Goal: Transaction & Acquisition: Book appointment/travel/reservation

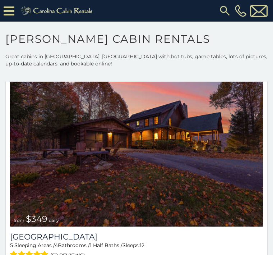
scroll to position [97, 0]
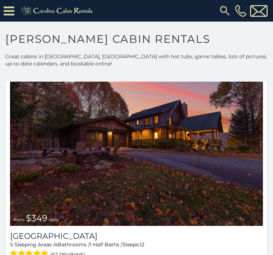
click at [75, 153] on img at bounding box center [136, 140] width 253 height 169
click at [61, 152] on img at bounding box center [136, 140] width 253 height 169
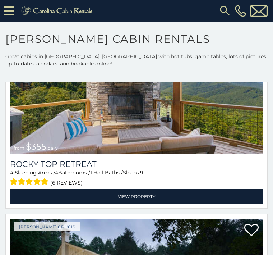
scroll to position [1105, 0]
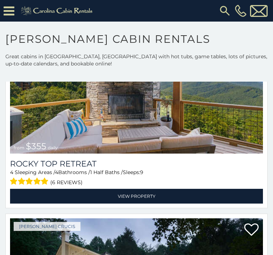
click at [135, 194] on link "View Property" at bounding box center [136, 195] width 253 height 15
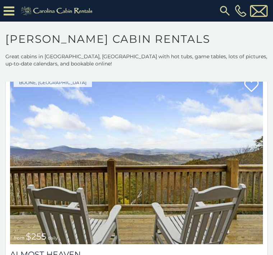
scroll to position [3819, 0]
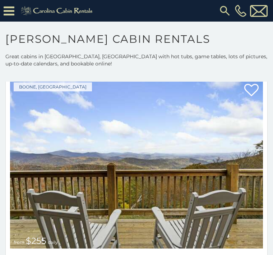
click at [238, 8] on img at bounding box center [240, 11] width 11 height 12
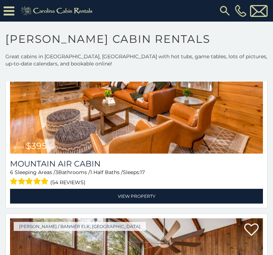
scroll to position [6254, 0]
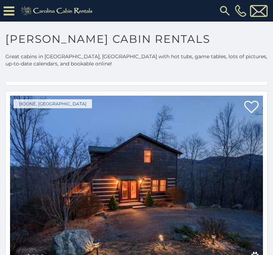
scroll to position [6845, 0]
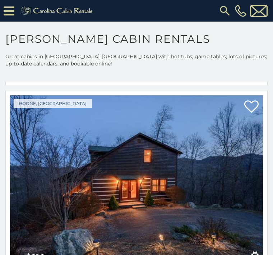
click at [94, 167] on img at bounding box center [136, 179] width 253 height 169
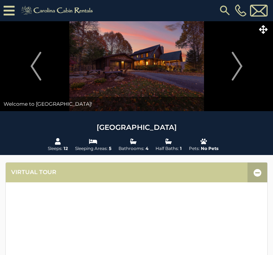
scroll to position [0, 0]
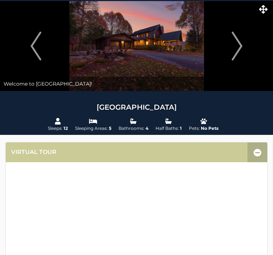
click at [42, 152] on link "Virtual Tour" at bounding box center [33, 152] width 45 height 8
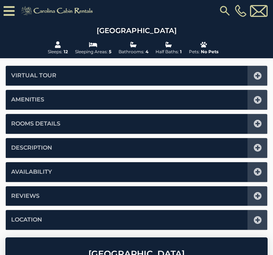
scroll to position [111, 0]
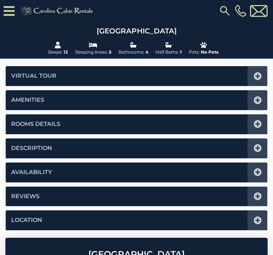
click at [26, 121] on link "Rooms Details" at bounding box center [35, 124] width 49 height 8
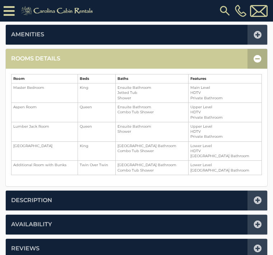
scroll to position [177, 0]
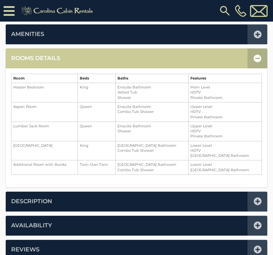
click at [37, 222] on link "Availability" at bounding box center [31, 225] width 41 height 8
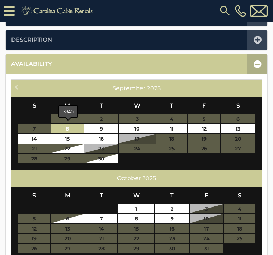
scroll to position [214, 0]
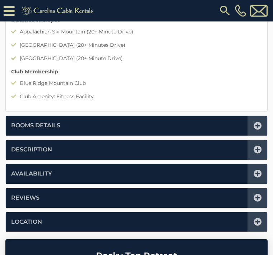
scroll to position [723, 0]
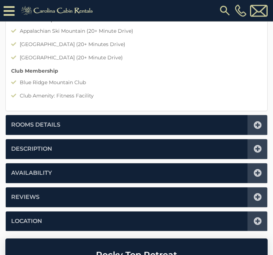
click at [33, 165] on li "Availability" at bounding box center [136, 173] width 261 height 20
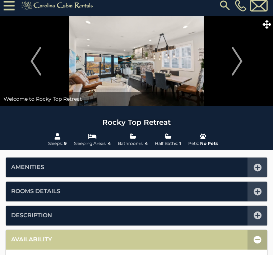
scroll to position [0, 0]
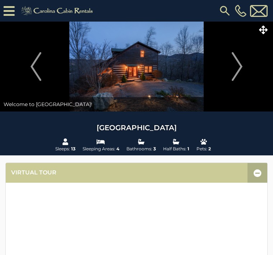
click at [239, 59] on img "Next" at bounding box center [237, 66] width 11 height 29
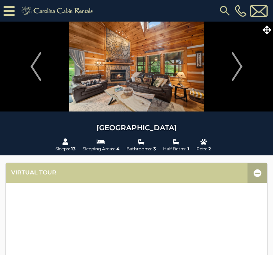
click at [40, 61] on img "Previous" at bounding box center [36, 66] width 11 height 29
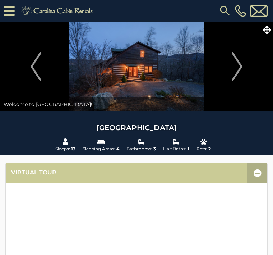
click at [233, 59] on img "Next" at bounding box center [237, 66] width 11 height 29
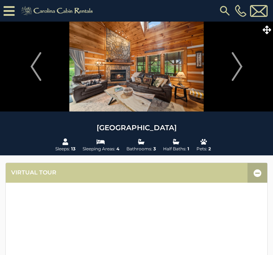
click at [239, 73] on img "Next" at bounding box center [237, 66] width 11 height 29
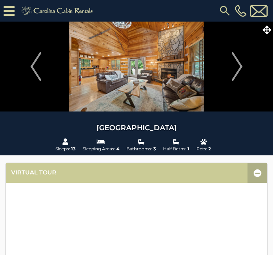
click at [244, 68] on button "Next" at bounding box center [237, 67] width 65 height 90
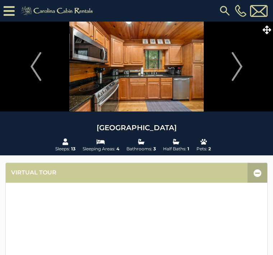
click at [239, 68] on img "Next" at bounding box center [237, 66] width 11 height 29
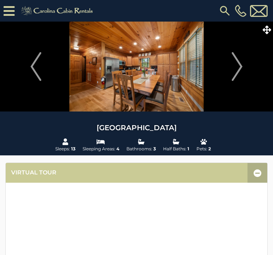
click at [238, 69] on img "Next" at bounding box center [237, 66] width 11 height 29
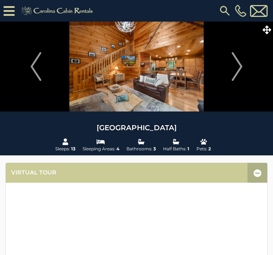
click at [239, 70] on img "Next" at bounding box center [237, 66] width 11 height 29
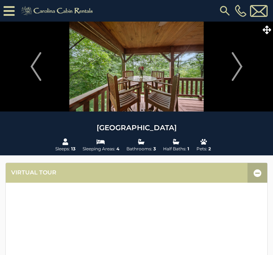
click at [239, 67] on img "Next" at bounding box center [237, 66] width 11 height 29
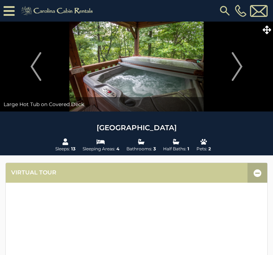
click at [254, 87] on button "Next" at bounding box center [237, 67] width 65 height 90
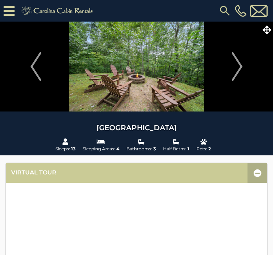
click at [239, 64] on img "Next" at bounding box center [237, 66] width 11 height 29
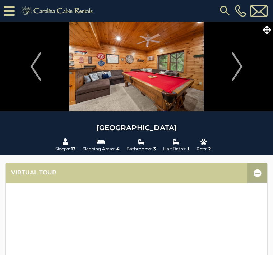
click at [235, 64] on img "Next" at bounding box center [237, 66] width 11 height 29
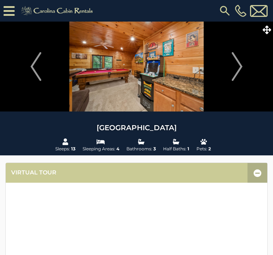
click at [237, 67] on img "Next" at bounding box center [237, 66] width 11 height 29
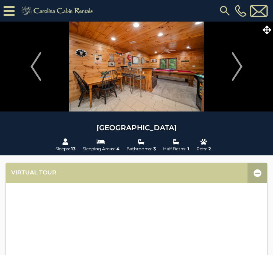
click at [242, 65] on img "Next" at bounding box center [237, 66] width 11 height 29
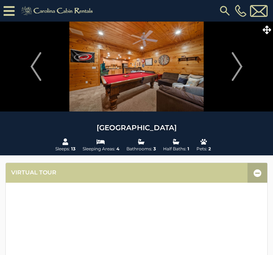
click at [241, 66] on img "Next" at bounding box center [237, 66] width 11 height 29
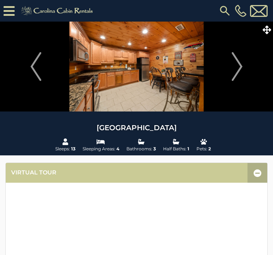
click at [241, 65] on img "Next" at bounding box center [237, 66] width 11 height 29
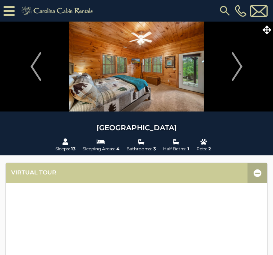
click at [241, 66] on img "Next" at bounding box center [237, 66] width 11 height 29
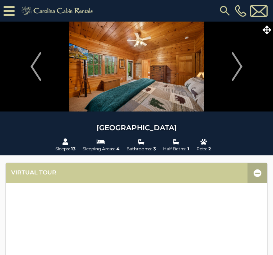
click at [241, 67] on img "Next" at bounding box center [237, 66] width 11 height 29
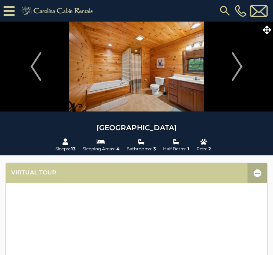
click at [240, 69] on img "Next" at bounding box center [237, 66] width 11 height 29
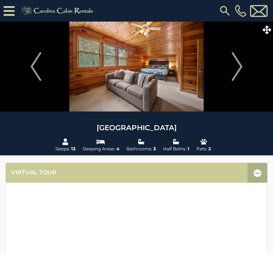
click at [240, 65] on img "Next" at bounding box center [237, 66] width 11 height 29
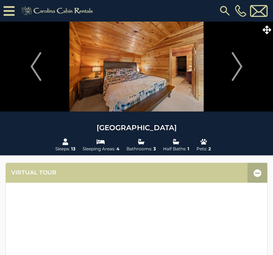
click at [240, 67] on img "Next" at bounding box center [237, 66] width 11 height 29
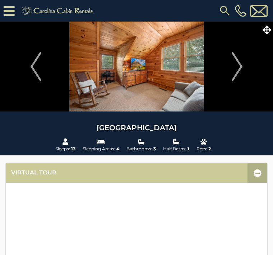
click at [243, 65] on button "Next" at bounding box center [237, 67] width 65 height 90
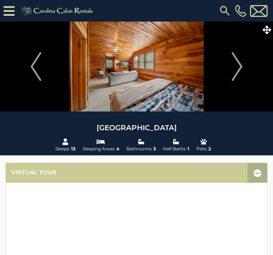
click at [243, 66] on button "Next" at bounding box center [237, 67] width 65 height 90
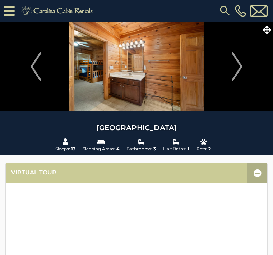
click at [246, 66] on button "Next" at bounding box center [237, 67] width 65 height 90
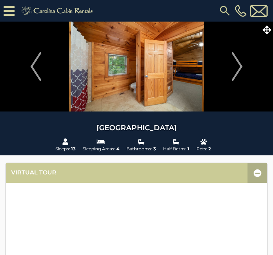
click at [244, 67] on button "Next" at bounding box center [237, 67] width 65 height 90
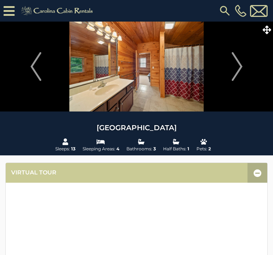
click at [242, 66] on img "Next" at bounding box center [237, 66] width 11 height 29
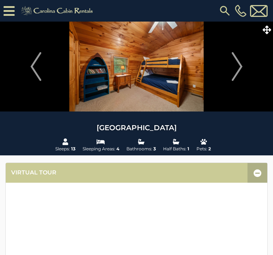
click at [237, 67] on img "Next" at bounding box center [237, 66] width 11 height 29
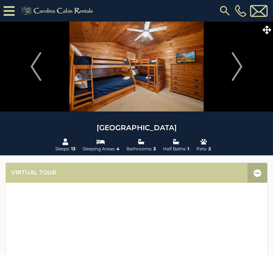
click at [241, 67] on img "Next" at bounding box center [237, 66] width 11 height 29
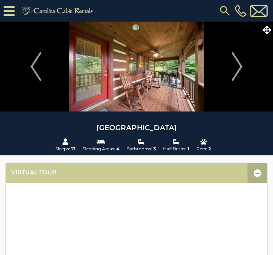
click at [242, 69] on img "Next" at bounding box center [237, 66] width 11 height 29
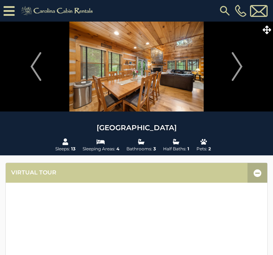
click at [236, 66] on img "Next" at bounding box center [237, 66] width 11 height 29
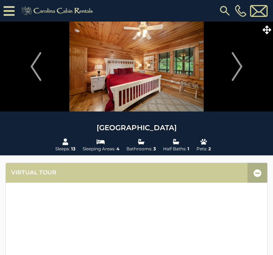
click at [239, 65] on img "Next" at bounding box center [237, 66] width 11 height 29
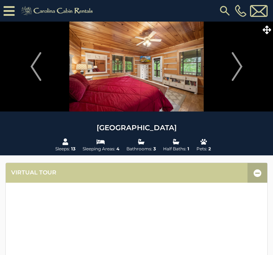
click at [237, 65] on img "Next" at bounding box center [237, 66] width 11 height 29
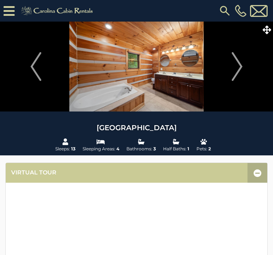
click at [239, 67] on img "Next" at bounding box center [237, 66] width 11 height 29
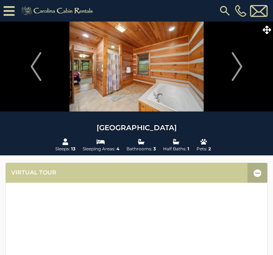
click at [239, 69] on img "Next" at bounding box center [237, 66] width 11 height 29
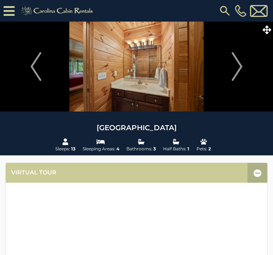
click at [237, 69] on img "Next" at bounding box center [237, 66] width 11 height 29
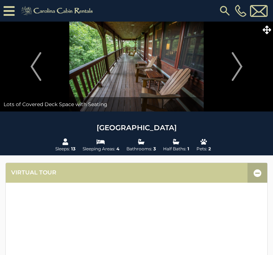
click at [245, 64] on button "Next" at bounding box center [237, 67] width 65 height 90
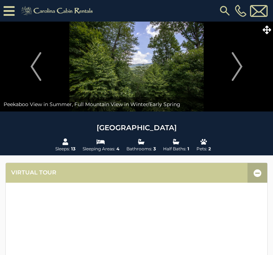
click at [244, 65] on button "Next" at bounding box center [237, 67] width 65 height 90
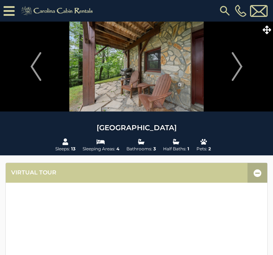
click at [241, 66] on img "Next" at bounding box center [237, 66] width 11 height 29
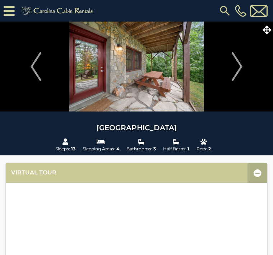
click at [241, 63] on img "Next" at bounding box center [237, 66] width 11 height 29
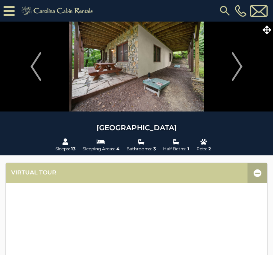
click at [239, 67] on img "Next" at bounding box center [237, 66] width 11 height 29
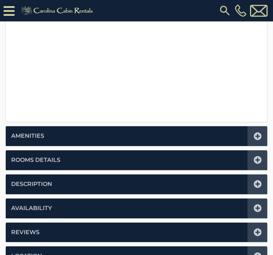
click at [32, 204] on link "Availability" at bounding box center [31, 208] width 41 height 8
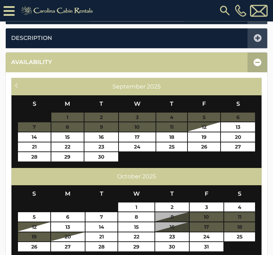
scroll to position [221, 0]
click at [204, 234] on link "24" at bounding box center [207, 236] width 34 height 9
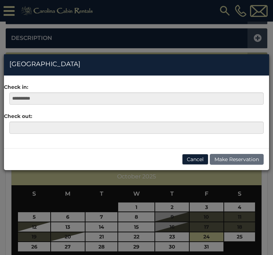
click at [34, 247] on div "**********" at bounding box center [136, 127] width 273 height 255
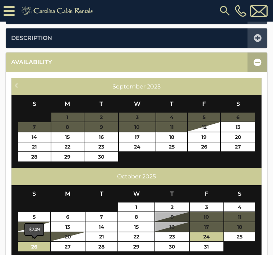
click at [31, 244] on link "26" at bounding box center [34, 246] width 32 height 9
type input "**********"
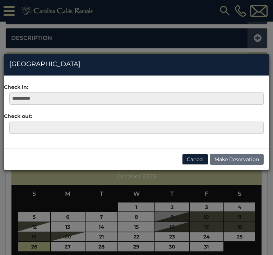
click at [34, 244] on div "**********" at bounding box center [136, 127] width 273 height 255
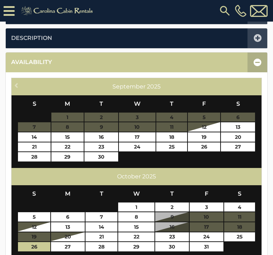
click at [31, 58] on link "Availability" at bounding box center [31, 62] width 41 height 8
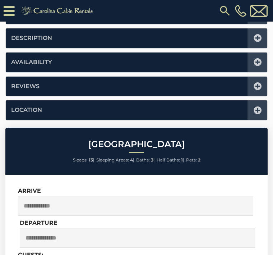
scroll to position [177, 0]
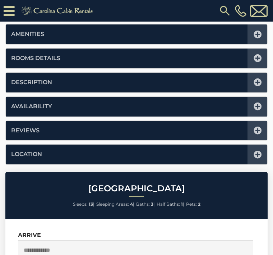
click at [25, 235] on label "Arrive" at bounding box center [29, 234] width 23 height 7
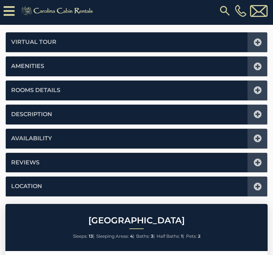
scroll to position [144, 0]
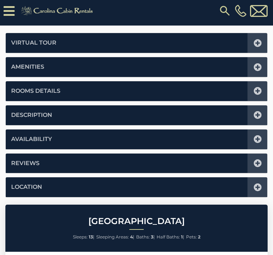
click at [27, 135] on link "Availability" at bounding box center [31, 139] width 41 height 8
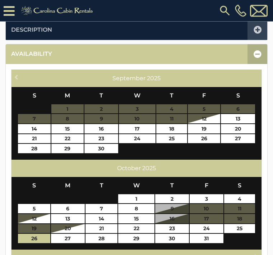
scroll to position [229, 0]
click at [205, 225] on link "24" at bounding box center [207, 228] width 34 height 9
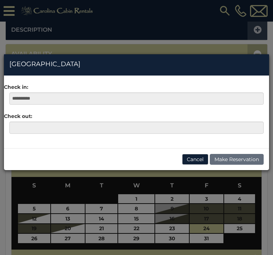
click at [30, 237] on div "**********" at bounding box center [136, 127] width 273 height 255
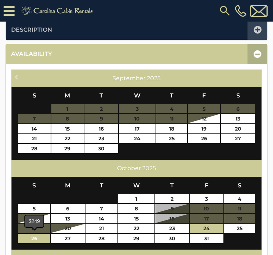
click at [31, 237] on link "26" at bounding box center [34, 237] width 32 height 9
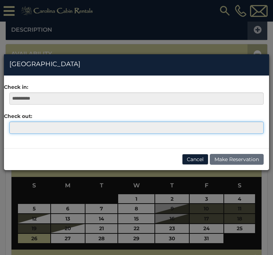
click at [25, 122] on input "text" at bounding box center [136, 127] width 254 height 12
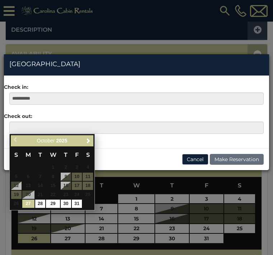
click at [25, 201] on link "27" at bounding box center [28, 203] width 12 height 8
type input "**********"
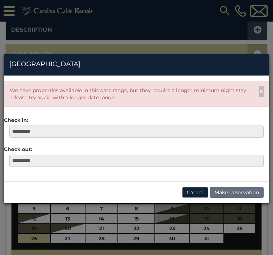
click at [9, 24] on div "**********" at bounding box center [136, 127] width 273 height 255
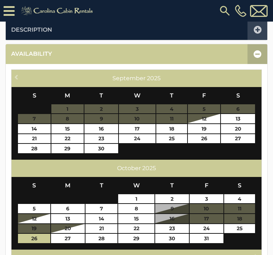
click at [24, 50] on link "Availability" at bounding box center [31, 54] width 41 height 8
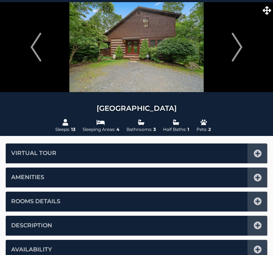
scroll to position [0, 0]
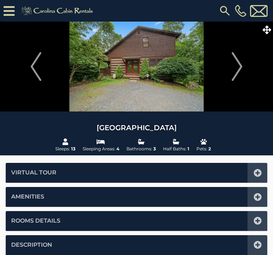
click at [31, 58] on img "Previous" at bounding box center [36, 66] width 11 height 29
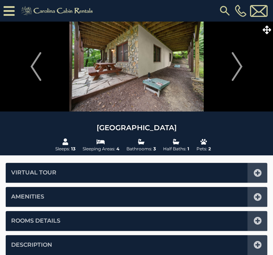
click at [13, 6] on icon at bounding box center [9, 11] width 11 height 13
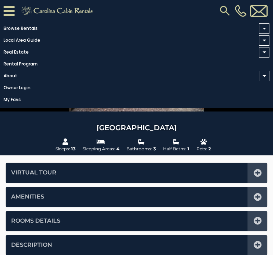
click at [13, 27] on link "Browse Rentals" at bounding box center [134, 28] width 269 height 10
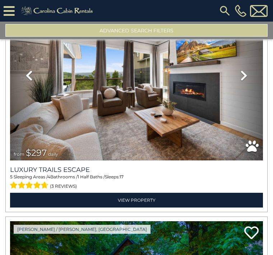
scroll to position [319, 0]
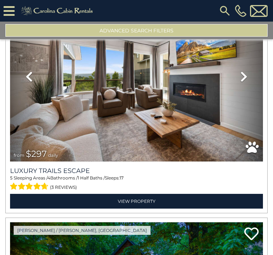
click at [55, 108] on img at bounding box center [136, 76] width 253 height 169
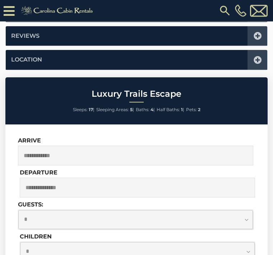
scroll to position [456, 0]
click at [44, 149] on input "text" at bounding box center [135, 155] width 235 height 20
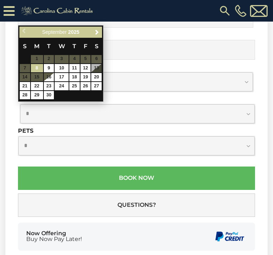
scroll to position [597, 0]
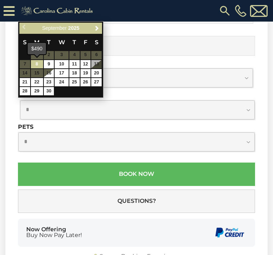
click at [34, 63] on link "8" at bounding box center [37, 64] width 12 height 8
type input "**********"
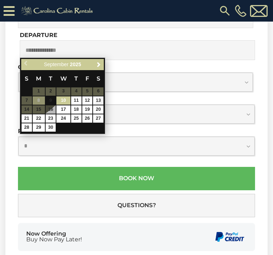
scroll to position [568, 0]
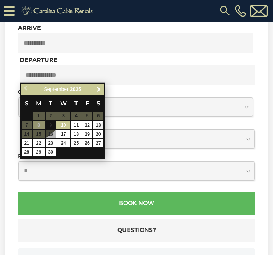
click at [93, 87] on div "Previous Next September 2025" at bounding box center [62, 89] width 83 height 11
click at [98, 85] on link "Next" at bounding box center [98, 89] width 9 height 9
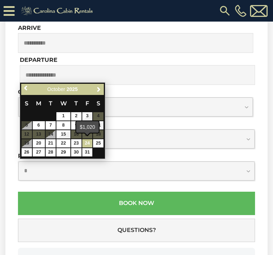
click at [85, 141] on link "24" at bounding box center [87, 143] width 10 height 8
type input "**********"
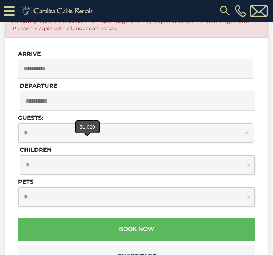
click at [34, 64] on input "**********" at bounding box center [135, 69] width 235 height 20
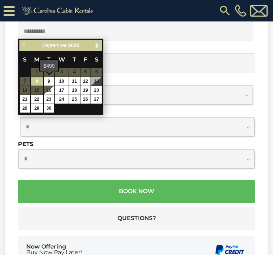
scroll to position [606, 0]
click at [95, 42] on span "Next" at bounding box center [97, 45] width 6 height 6
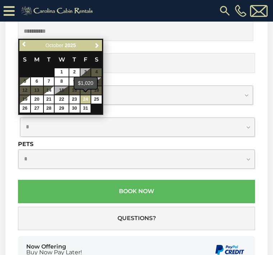
click at [83, 97] on link "24" at bounding box center [85, 99] width 10 height 8
type input "**********"
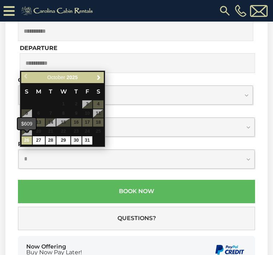
click at [25, 140] on link "26" at bounding box center [27, 140] width 10 height 8
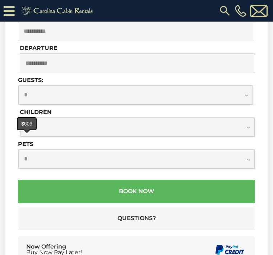
click at [246, 91] on select "**********" at bounding box center [135, 94] width 234 height 19
select select "*"
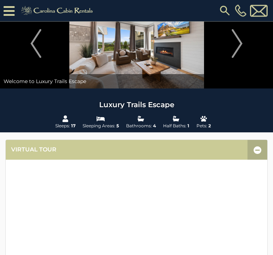
scroll to position [0, 0]
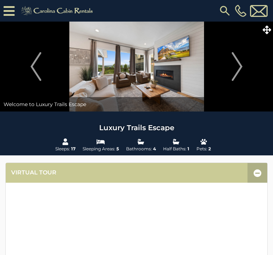
click at [31, 63] on img "Previous" at bounding box center [36, 66] width 11 height 29
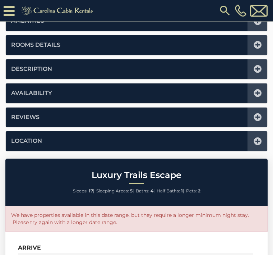
scroll to position [371, 0]
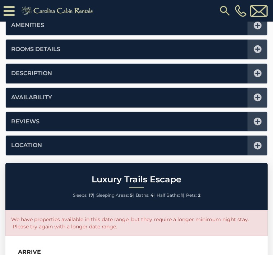
click at [221, 8] on img at bounding box center [224, 10] width 13 height 13
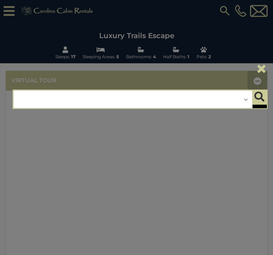
scroll to position [106, 0]
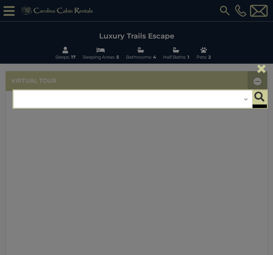
click at [236, 97] on div "**********" at bounding box center [132, 99] width 239 height 18
click at [260, 100] on icon "submit" at bounding box center [259, 97] width 10 height 10
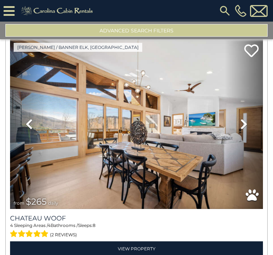
scroll to position [2570, 0]
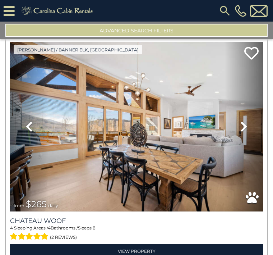
click at [51, 141] on img at bounding box center [136, 126] width 253 height 169
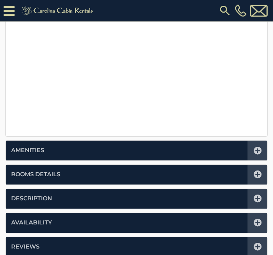
click at [34, 219] on link "Availability" at bounding box center [31, 223] width 41 height 8
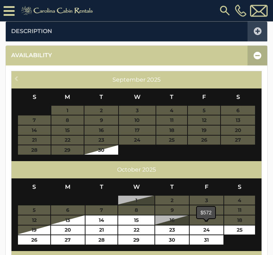
scroll to position [228, 0]
click at [205, 228] on link "24" at bounding box center [207, 229] width 34 height 9
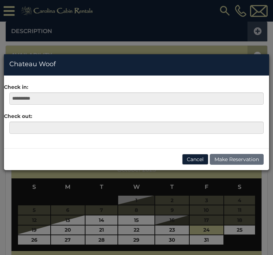
click at [32, 238] on div "**********" at bounding box center [136, 127] width 273 height 255
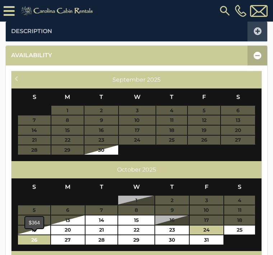
click at [35, 239] on link "26" at bounding box center [34, 239] width 32 height 9
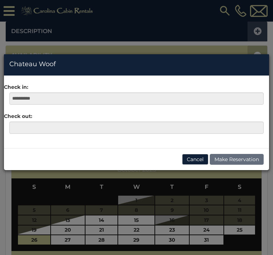
click at [35, 237] on div "**********" at bounding box center [136, 127] width 273 height 255
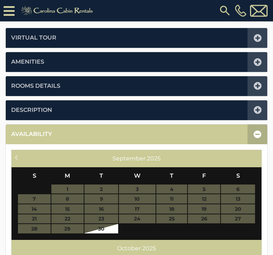
scroll to position [149, 0]
click at [34, 228] on table "S M T W T F S 1 2 3 4 5 6 7 8 9 10 11 12 13 14 15 16 17 18 19 20 21 22 23 24 25…" at bounding box center [136, 200] width 237 height 66
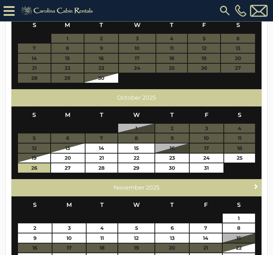
scroll to position [299, 0]
click at [206, 153] on link "24" at bounding box center [207, 157] width 34 height 9
type input "**********"
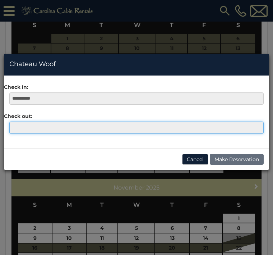
click at [18, 125] on input "text" at bounding box center [136, 127] width 254 height 12
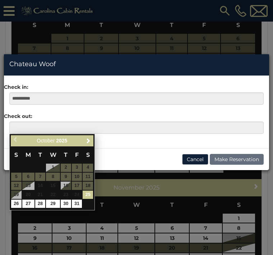
click at [13, 201] on link "26" at bounding box center [16, 203] width 10 height 8
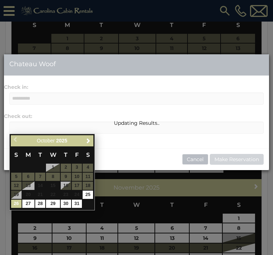
type input "**********"
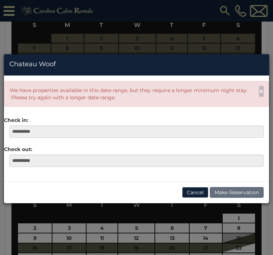
click at [207, 253] on div "**********" at bounding box center [136, 127] width 273 height 255
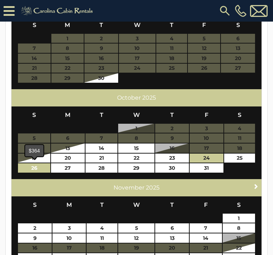
click at [37, 167] on link "26" at bounding box center [34, 167] width 32 height 9
type input "**********"
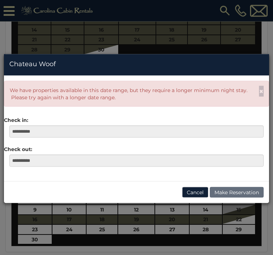
scroll to position [319, 0]
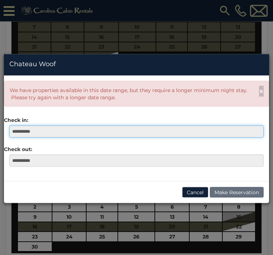
click at [24, 131] on input "**********" at bounding box center [136, 131] width 254 height 12
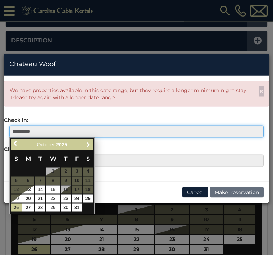
scroll to position [218, 0]
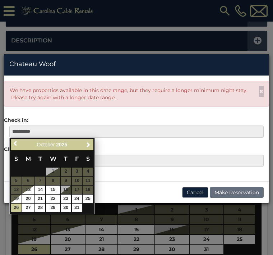
click at [206, 236] on div "**********" at bounding box center [136, 127] width 273 height 255
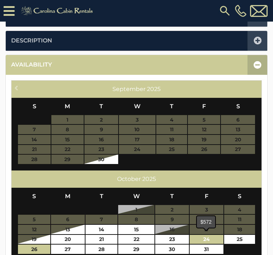
click at [203, 234] on link "24" at bounding box center [207, 238] width 34 height 9
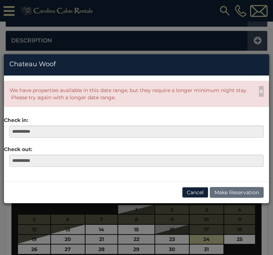
click at [36, 249] on div "**********" at bounding box center [136, 127] width 273 height 255
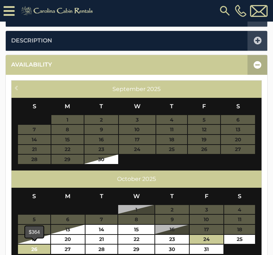
click at [33, 250] on link "26" at bounding box center [34, 248] width 32 height 9
type input "**********"
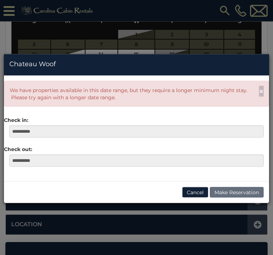
scroll to position [393, 0]
click at [15, 6] on div "**********" at bounding box center [136, 127] width 273 height 255
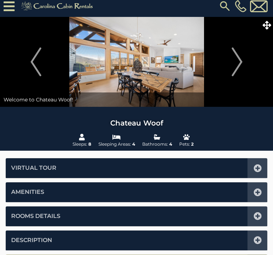
scroll to position [5, 0]
click at [11, 2] on icon at bounding box center [9, 6] width 11 height 13
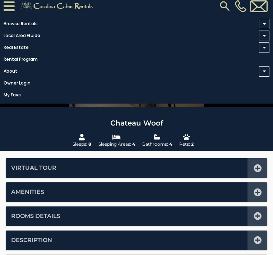
scroll to position [0, 0]
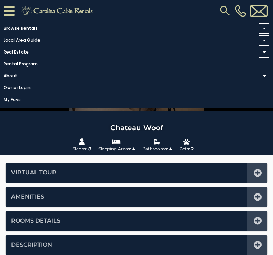
click at [12, 6] on icon at bounding box center [9, 11] width 11 height 13
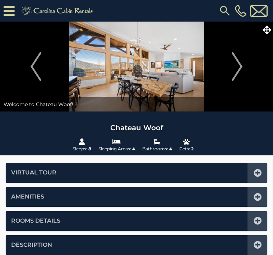
click at [239, 11] on img at bounding box center [240, 11] width 11 height 12
click at [237, 6] on img at bounding box center [240, 11] width 11 height 12
